Goal: Obtain resource: Obtain resource

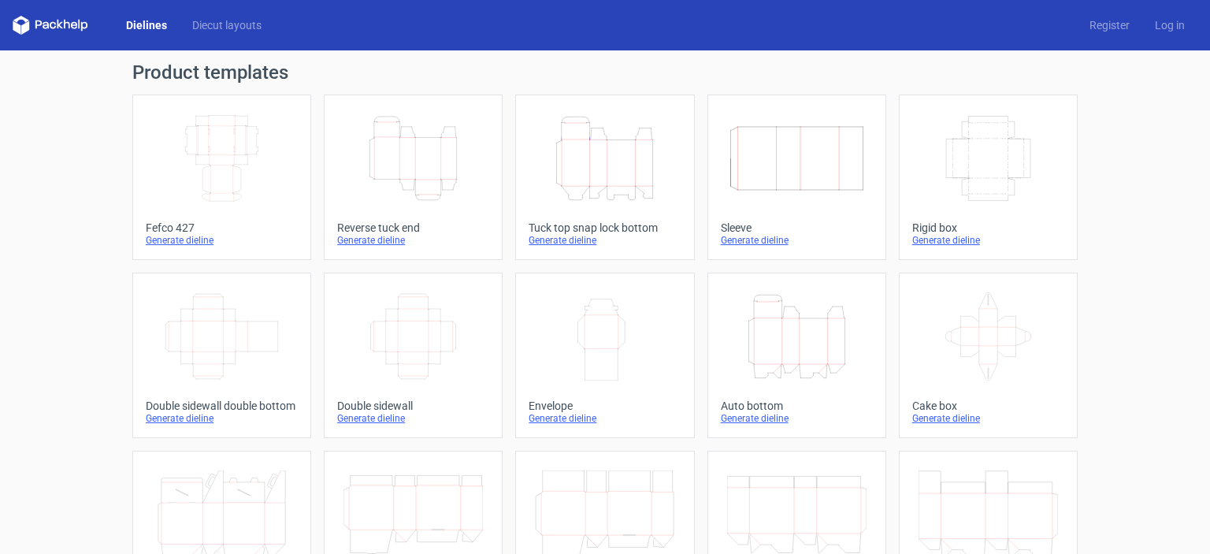
click at [569, 232] on div "Tuck top snap lock bottom" at bounding box center [605, 227] width 152 height 13
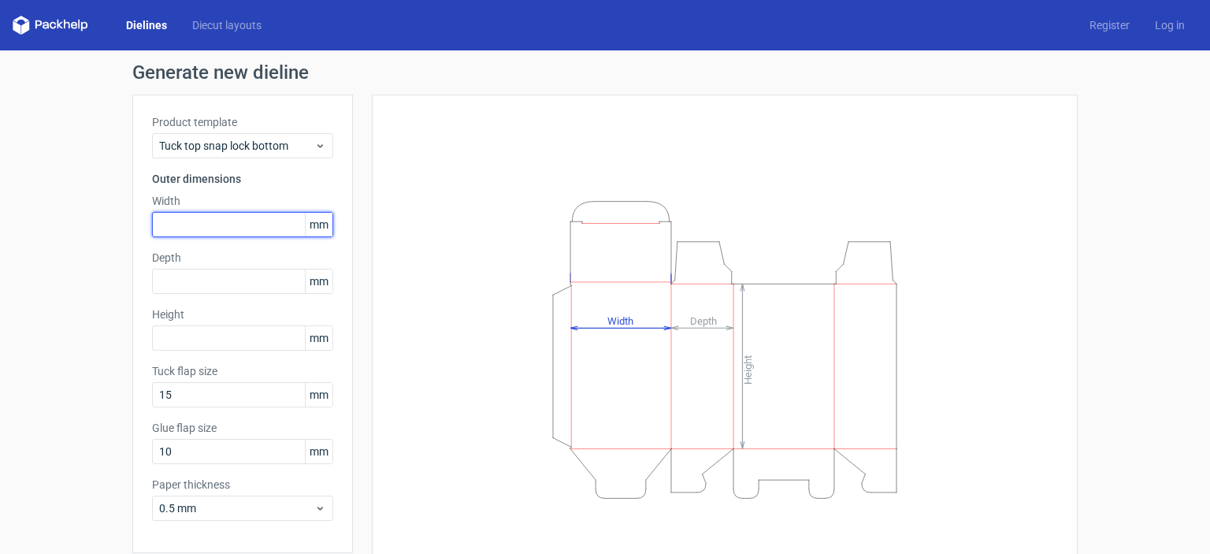
click at [199, 228] on input "text" at bounding box center [242, 224] width 181 height 25
type input "110"
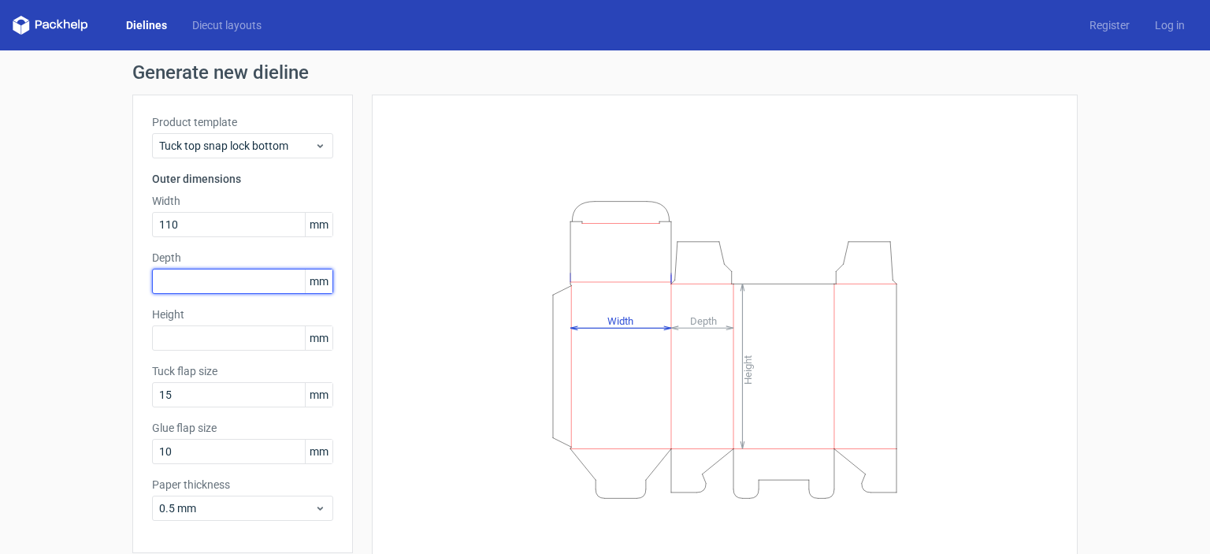
click at [187, 284] on input "text" at bounding box center [242, 281] width 181 height 25
type input "110"
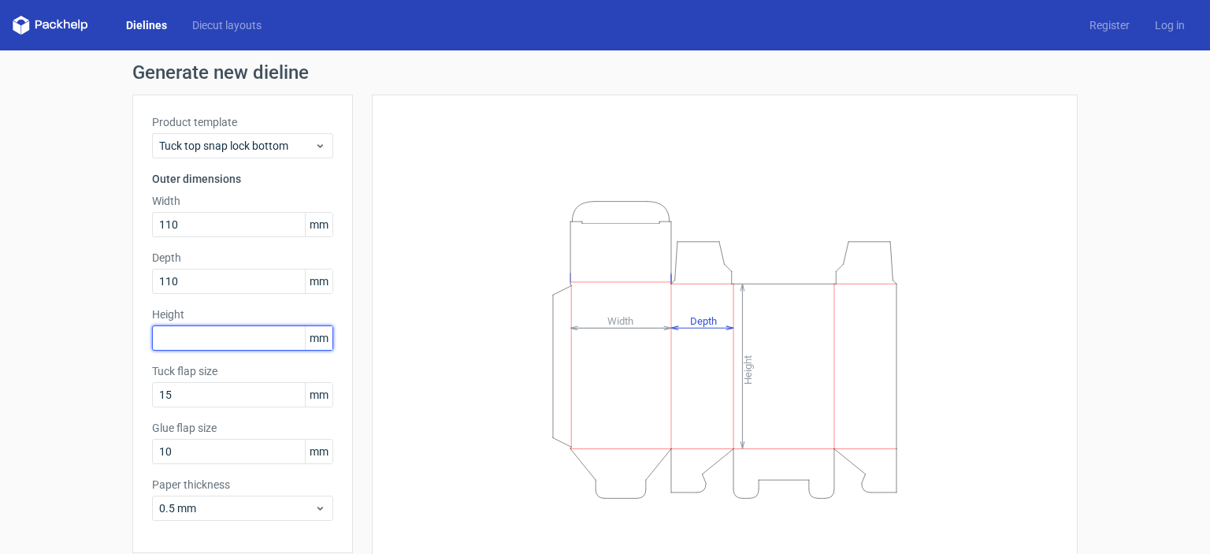
click at [199, 349] on input "text" at bounding box center [242, 337] width 181 height 25
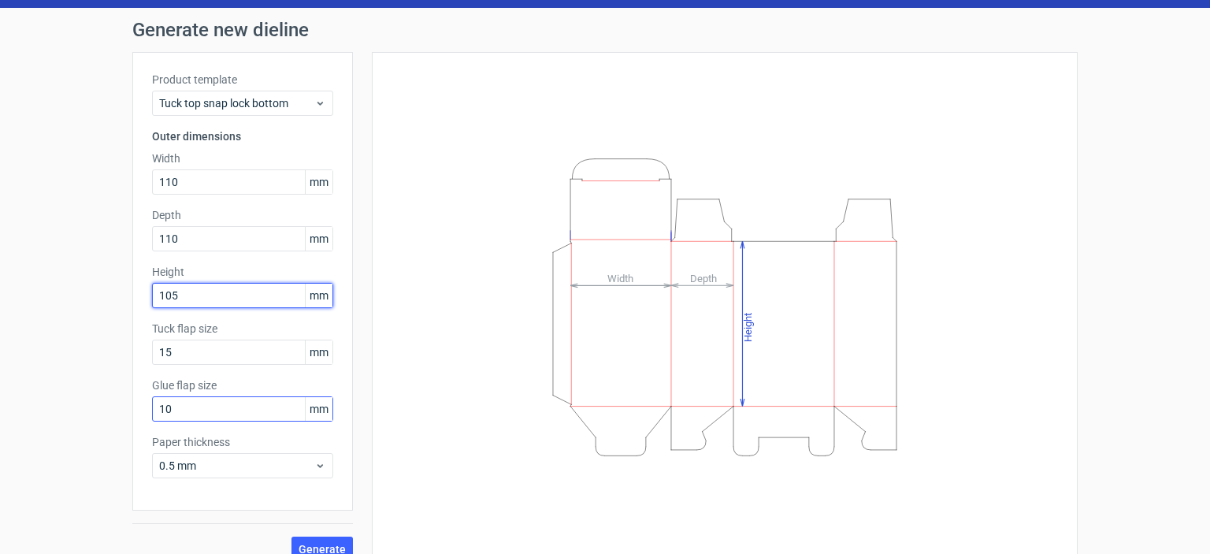
scroll to position [62, 0]
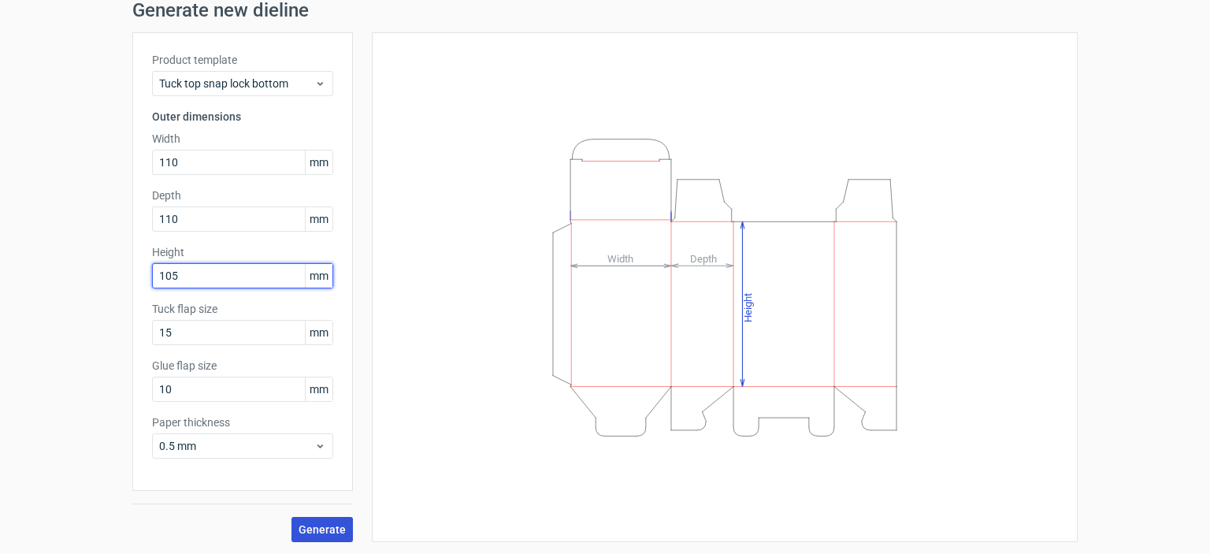
type input "105"
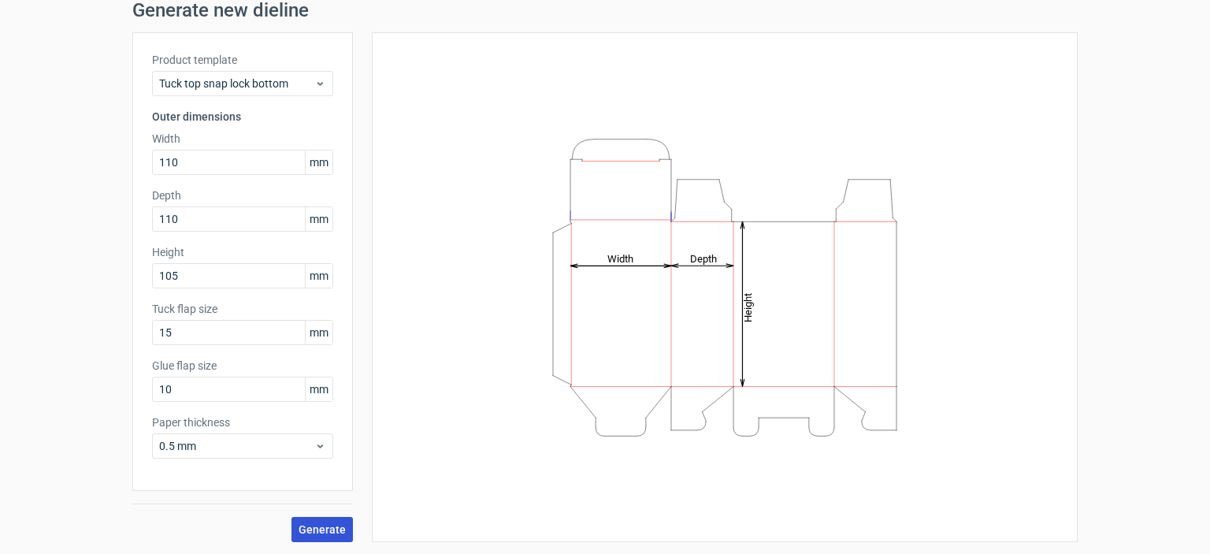
click at [325, 533] on span "Generate" at bounding box center [322, 529] width 47 height 11
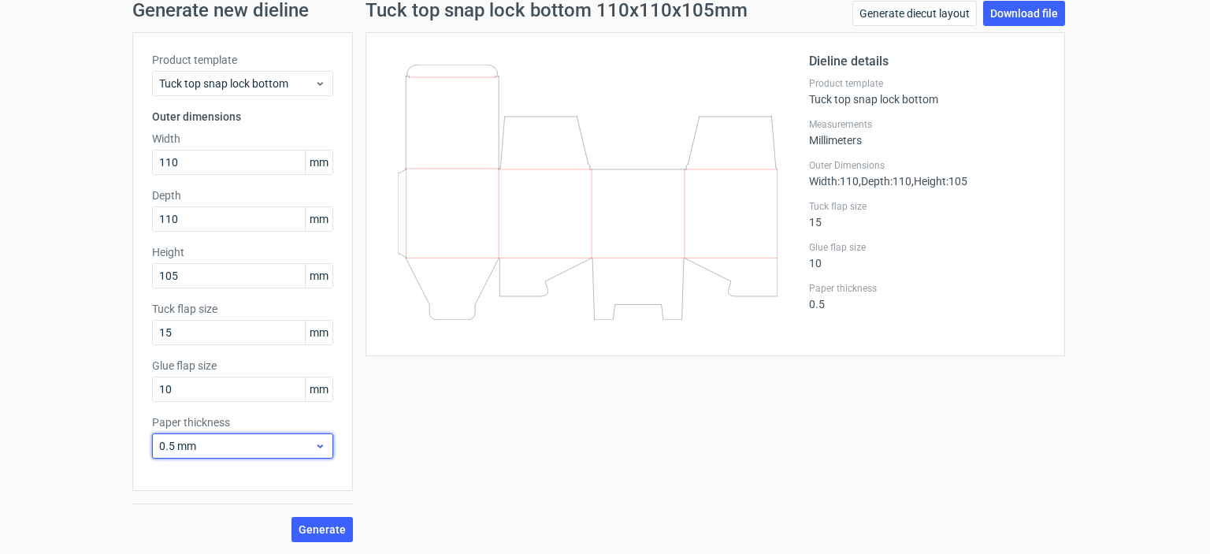
click at [243, 443] on span "0.5 mm" at bounding box center [236, 446] width 155 height 16
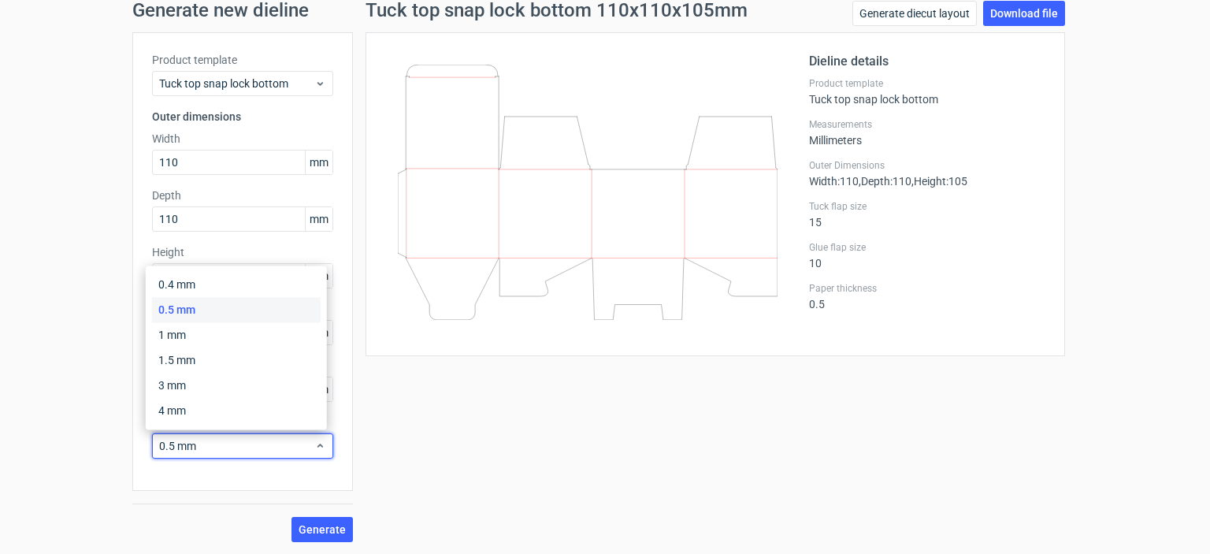
click at [87, 486] on div "Generate new dieline Product template Tuck top snap lock bottom Outer dimension…" at bounding box center [605, 271] width 1210 height 566
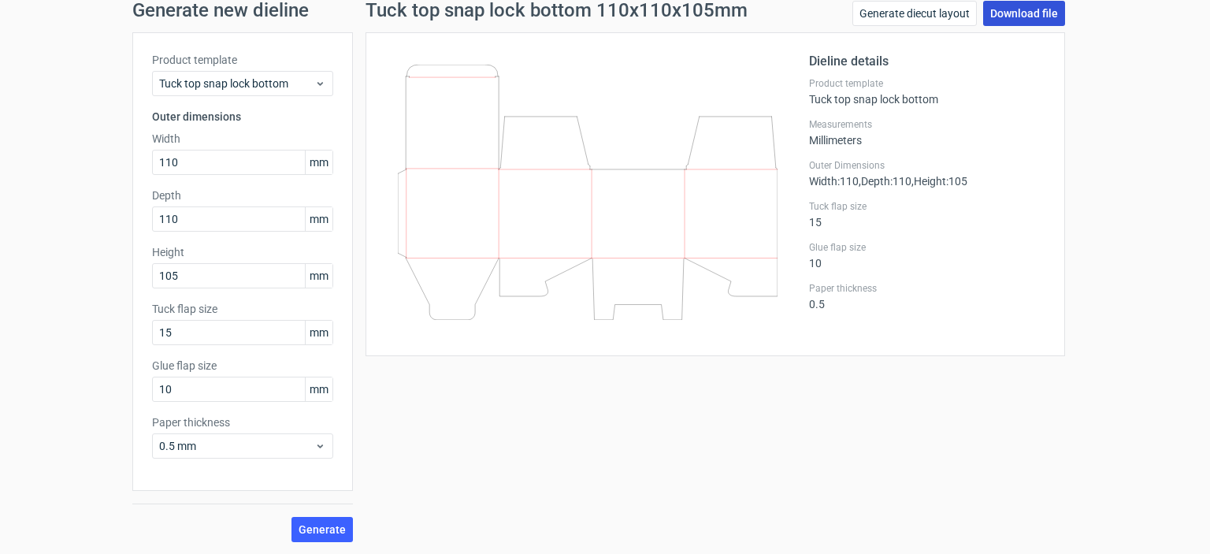
click at [1037, 18] on link "Download file" at bounding box center [1024, 13] width 82 height 25
click at [944, 12] on link "Generate diecut layout" at bounding box center [914, 13] width 124 height 25
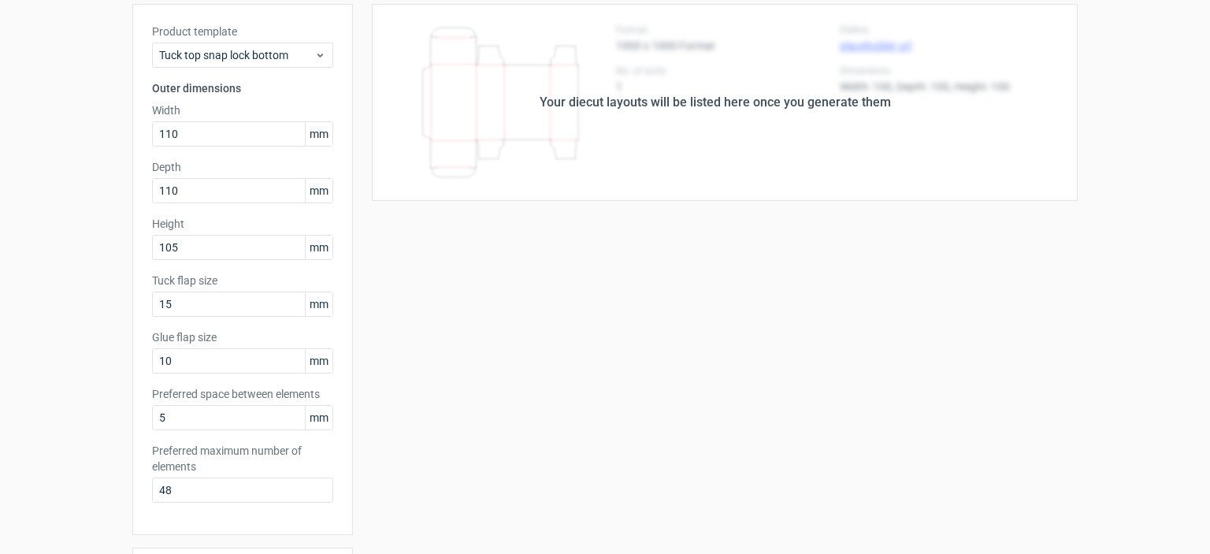
scroll to position [315, 0]
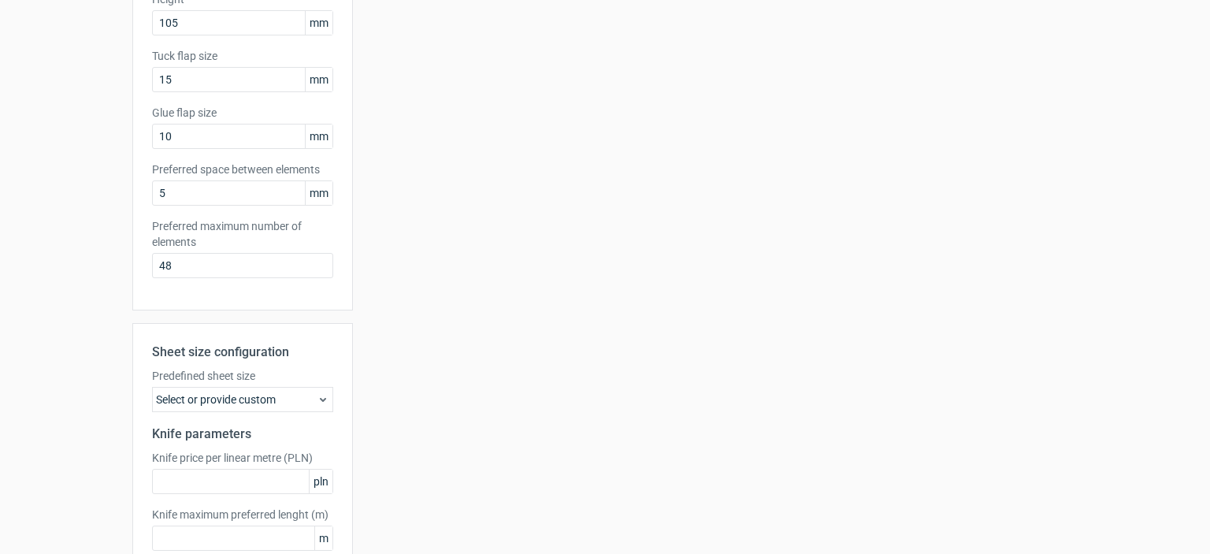
click at [302, 399] on div "Select or provide custom" at bounding box center [242, 399] width 181 height 25
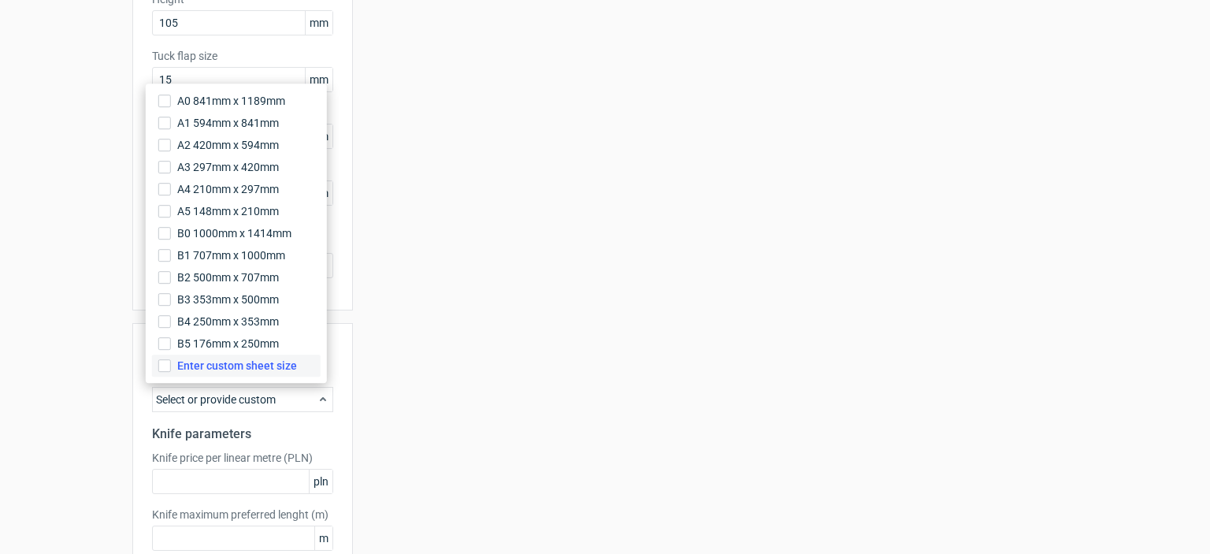
click at [178, 371] on span "Enter custom sheet size" at bounding box center [237, 366] width 120 height 16
click at [171, 371] on input "Enter custom sheet size" at bounding box center [164, 365] width 13 height 13
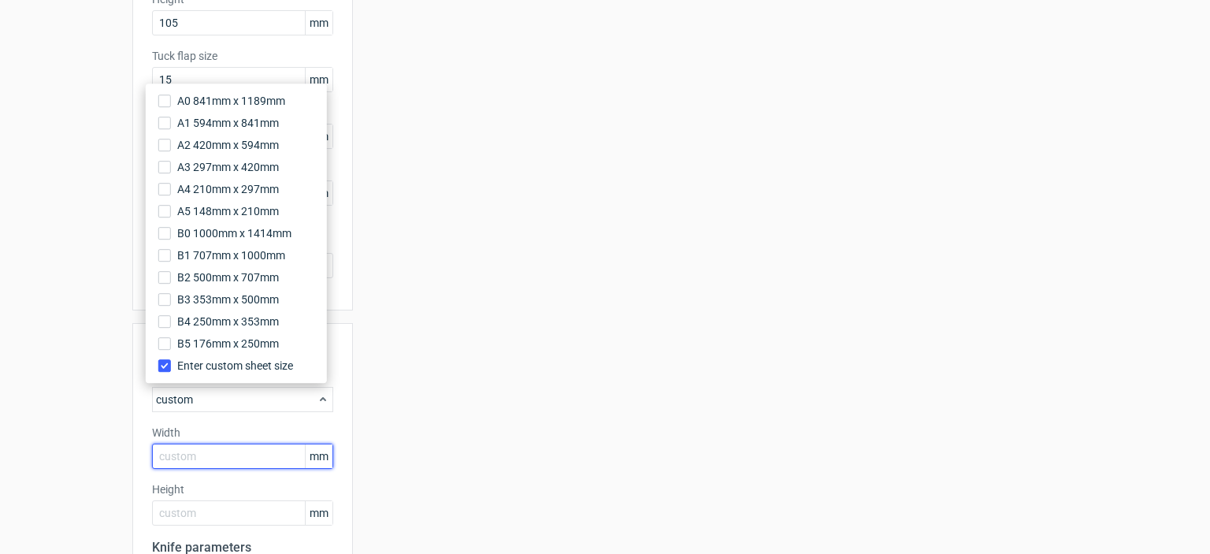
click at [228, 442] on div "Width mm" at bounding box center [242, 447] width 181 height 44
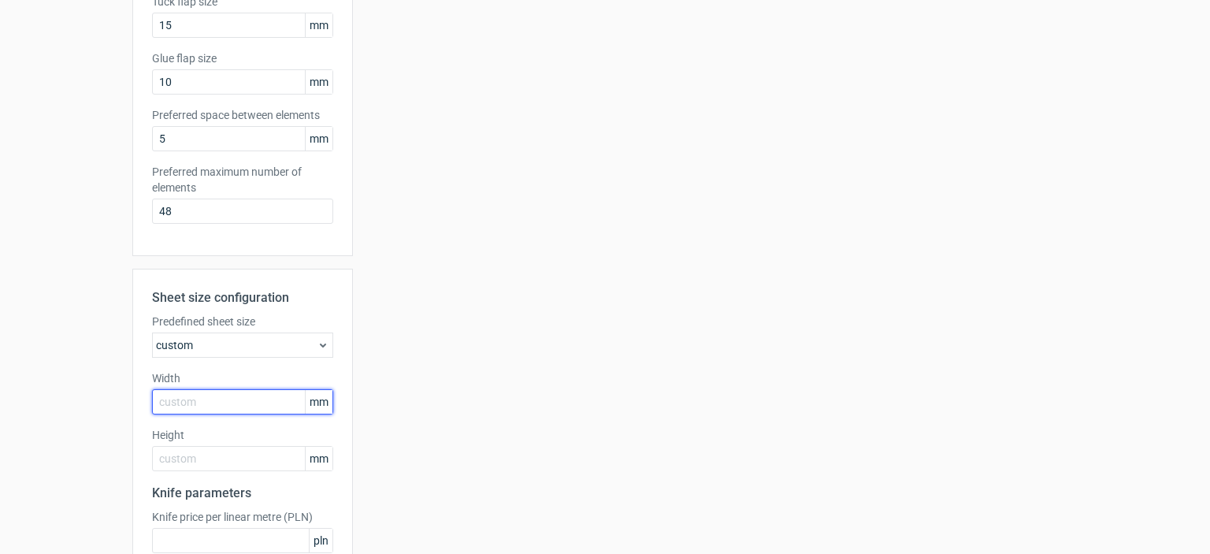
scroll to position [473, 0]
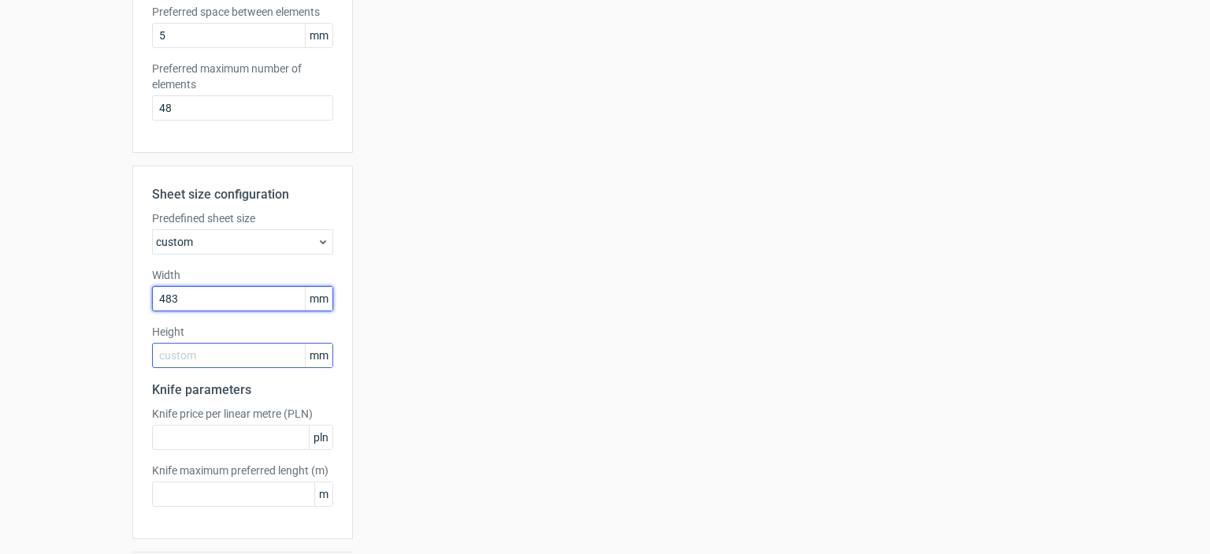
type input "483"
click at [226, 356] on input "text" at bounding box center [242, 355] width 181 height 25
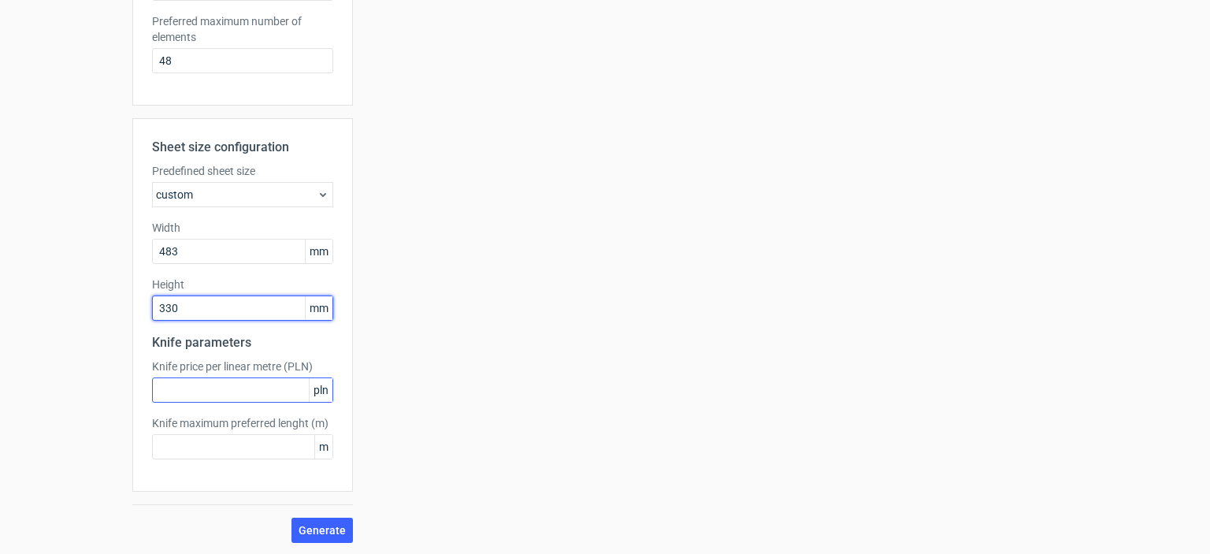
type input "330"
click at [232, 380] on input "text" at bounding box center [242, 389] width 181 height 25
click at [306, 527] on span "Generate" at bounding box center [322, 530] width 47 height 11
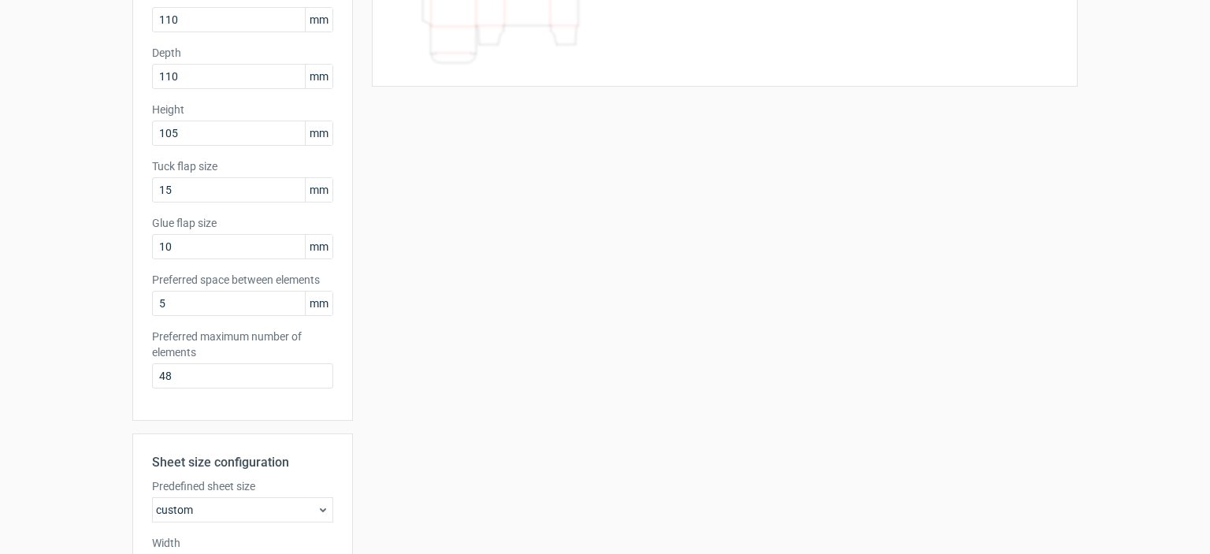
scroll to position [0, 0]
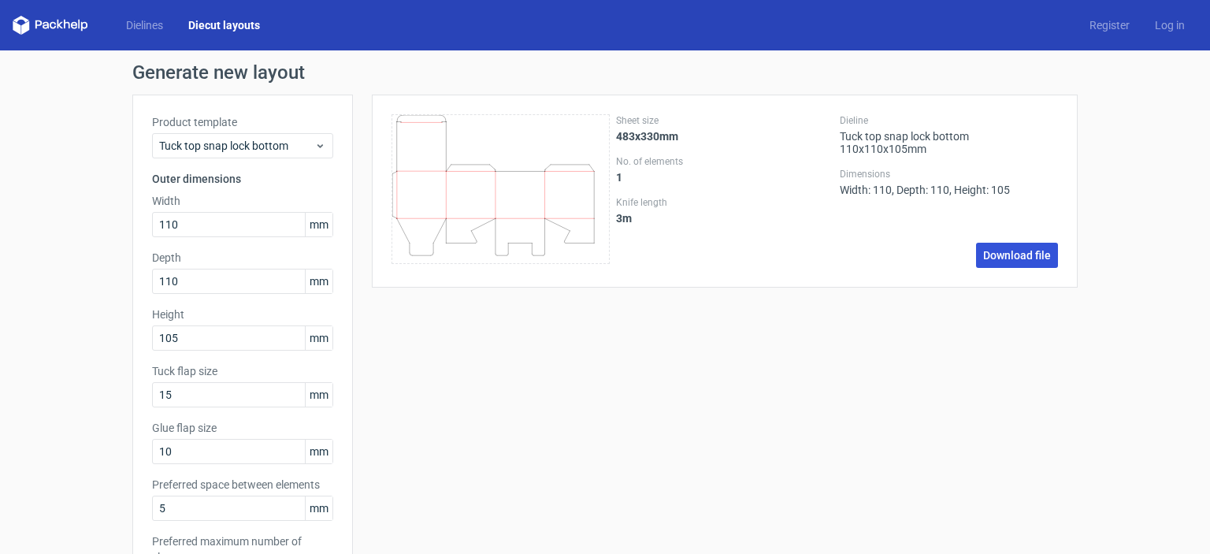
click at [1030, 250] on link "Download file" at bounding box center [1017, 255] width 82 height 25
click at [244, 21] on link "Diecut layouts" at bounding box center [224, 25] width 97 height 16
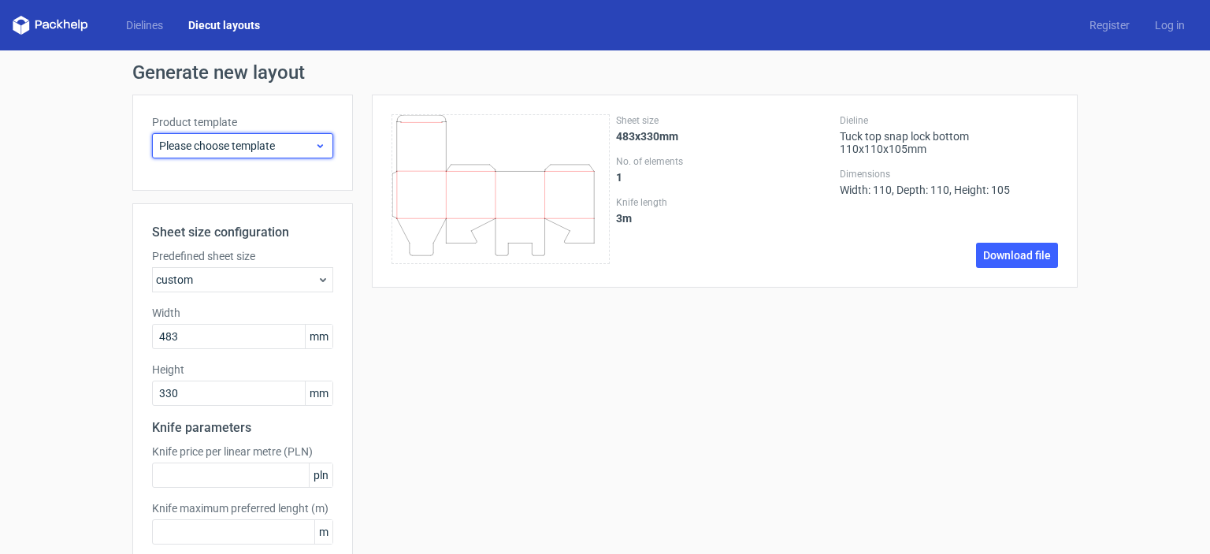
click at [258, 145] on span "Please choose template" at bounding box center [236, 146] width 155 height 16
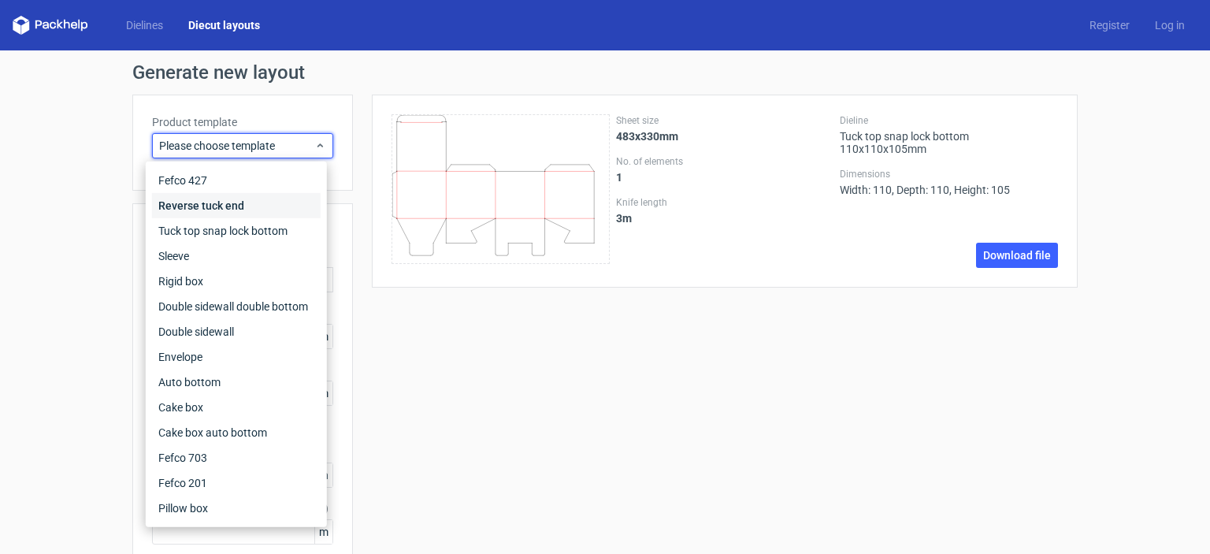
click at [195, 207] on div "Reverse tuck end" at bounding box center [236, 205] width 169 height 25
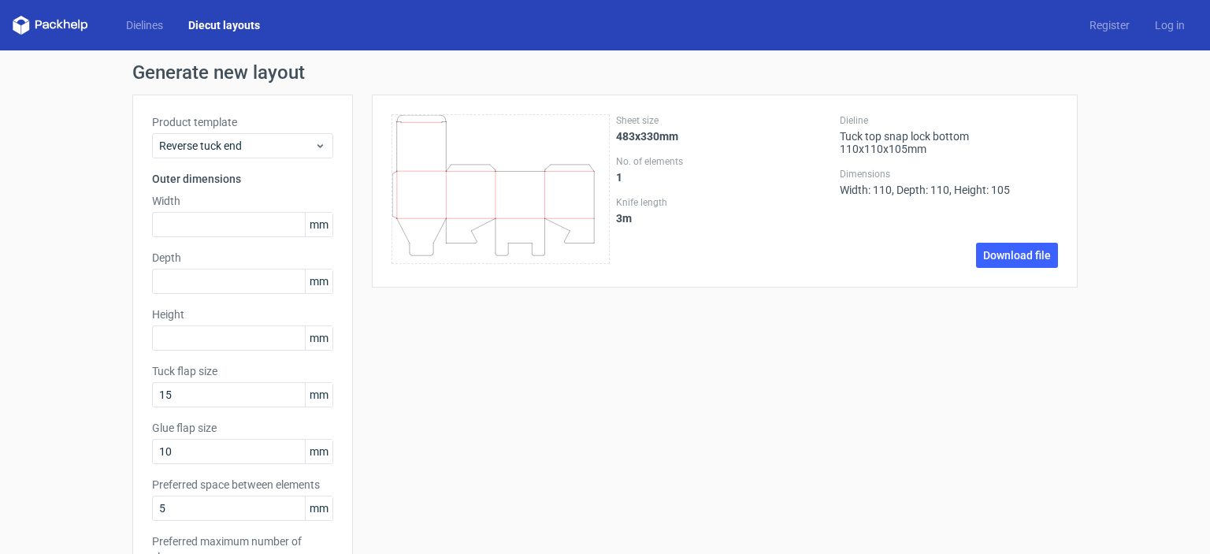
click at [63, 25] on icon at bounding box center [51, 25] width 76 height 19
click at [150, 28] on link "Dielines" at bounding box center [144, 25] width 62 height 16
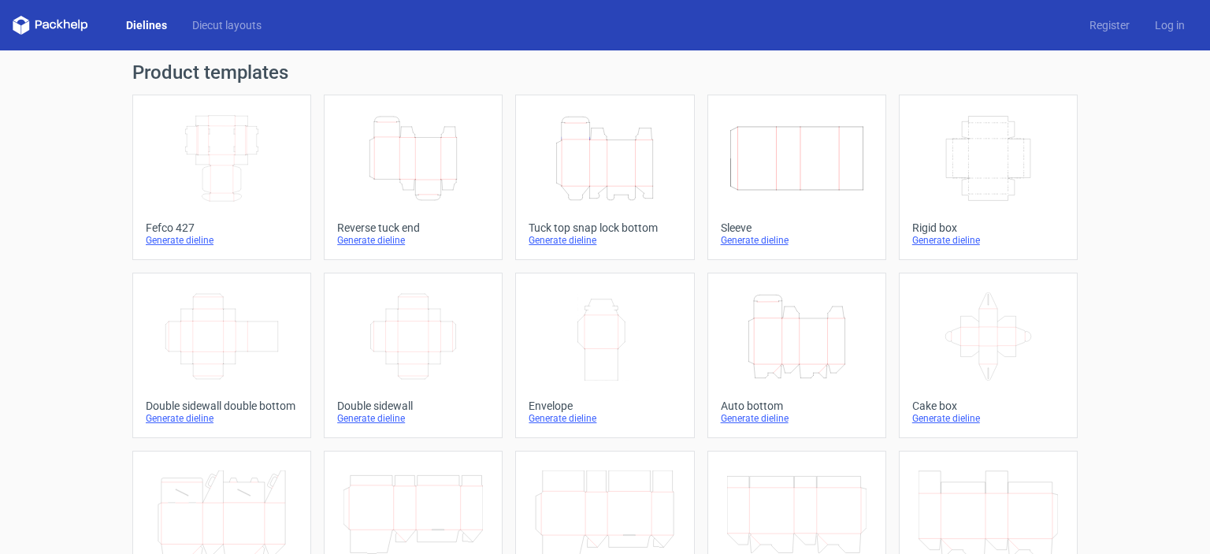
click at [616, 166] on icon "Height Depth Width" at bounding box center [604, 158] width 139 height 88
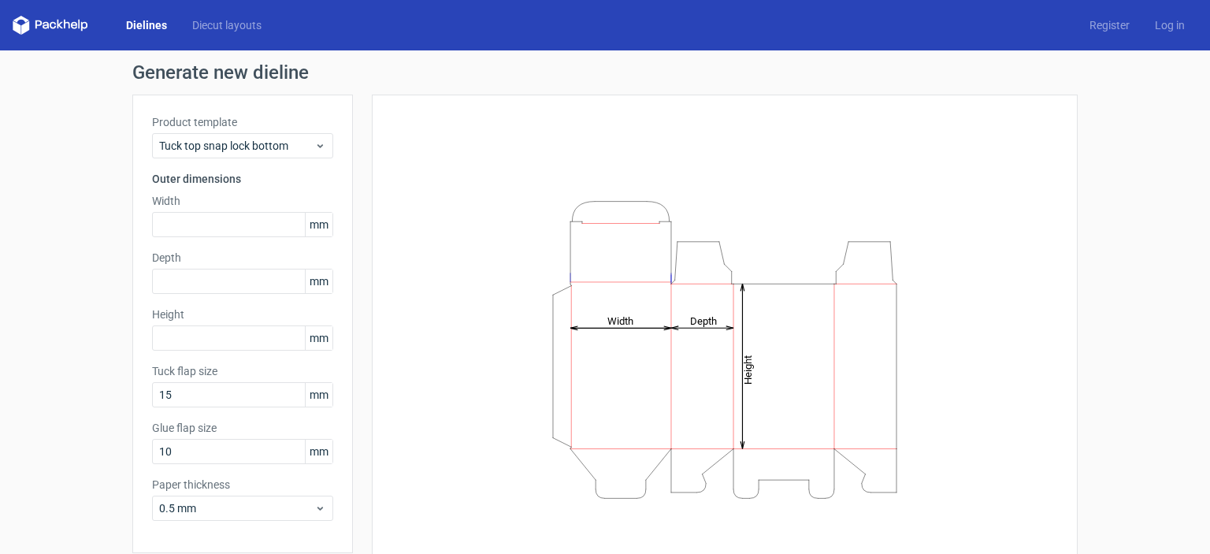
scroll to position [62, 0]
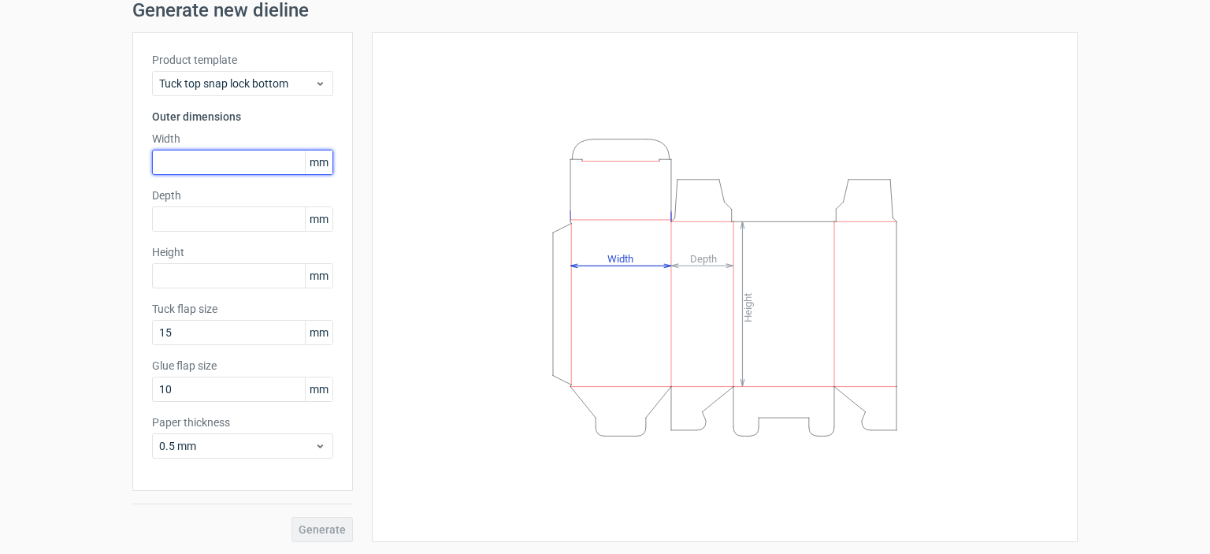
click at [202, 152] on input "text" at bounding box center [242, 162] width 181 height 25
type input "110"
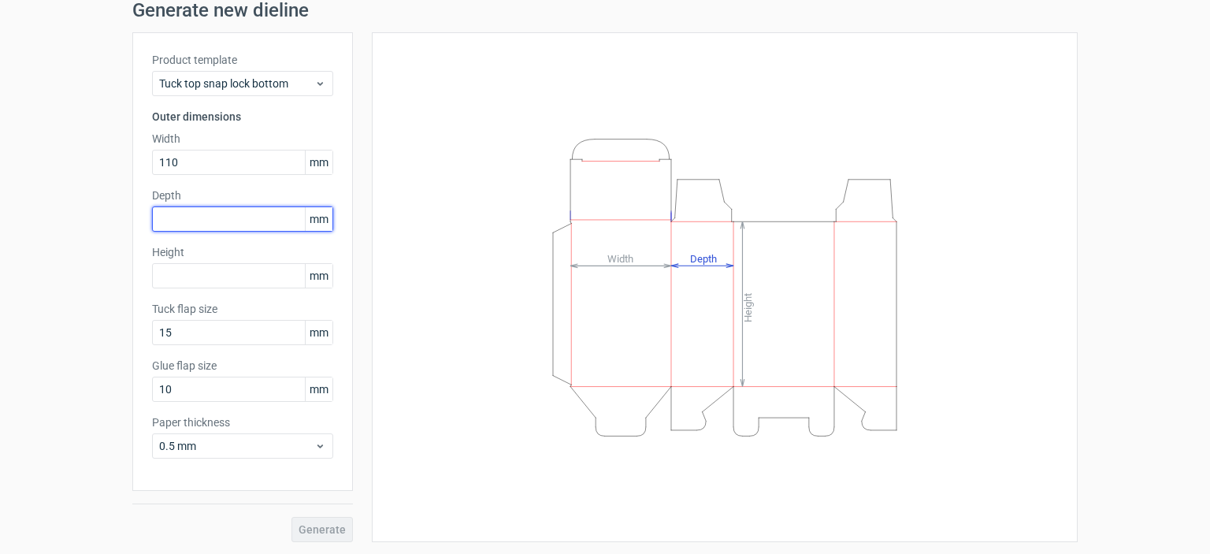
click at [236, 228] on input "text" at bounding box center [242, 218] width 181 height 25
type input "110"
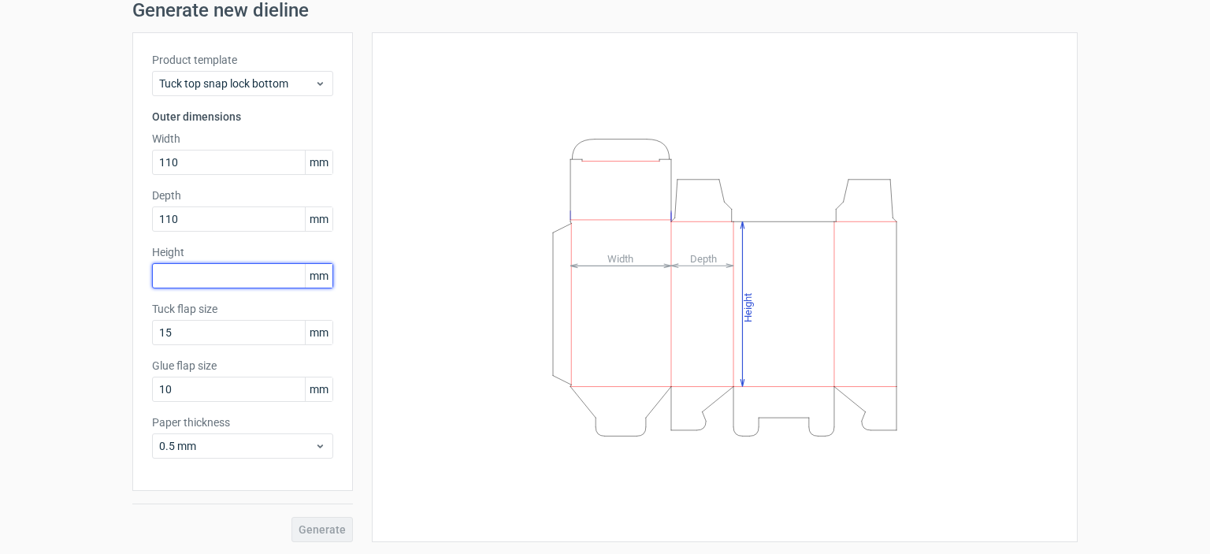
click at [240, 284] on input "text" at bounding box center [242, 275] width 181 height 25
type input "105"
